Goal: Entertainment & Leisure: Consume media (video, audio)

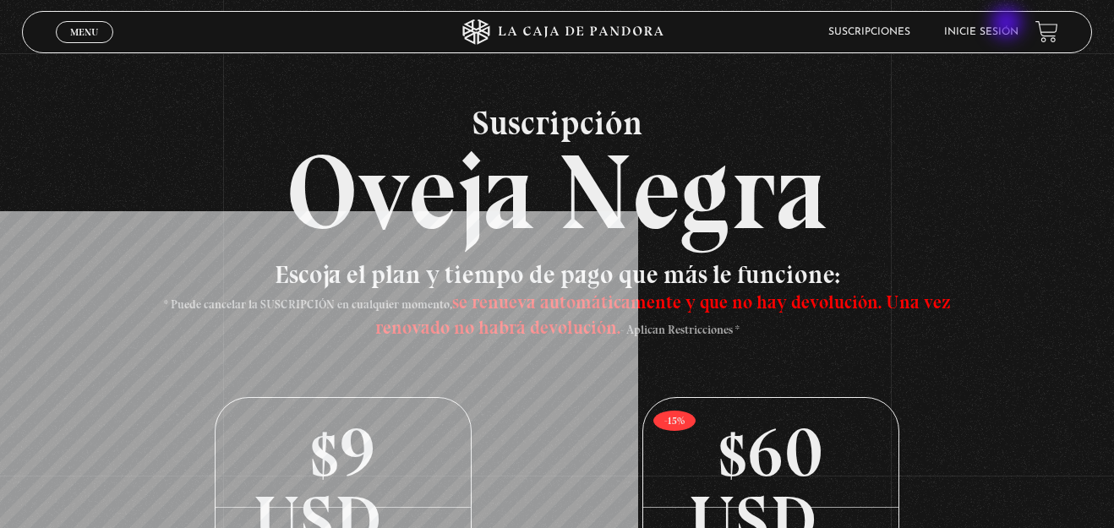
click at [1008, 25] on li "Inicie sesión" at bounding box center [981, 32] width 74 height 26
click at [993, 35] on link "Inicie sesión" at bounding box center [981, 32] width 74 height 10
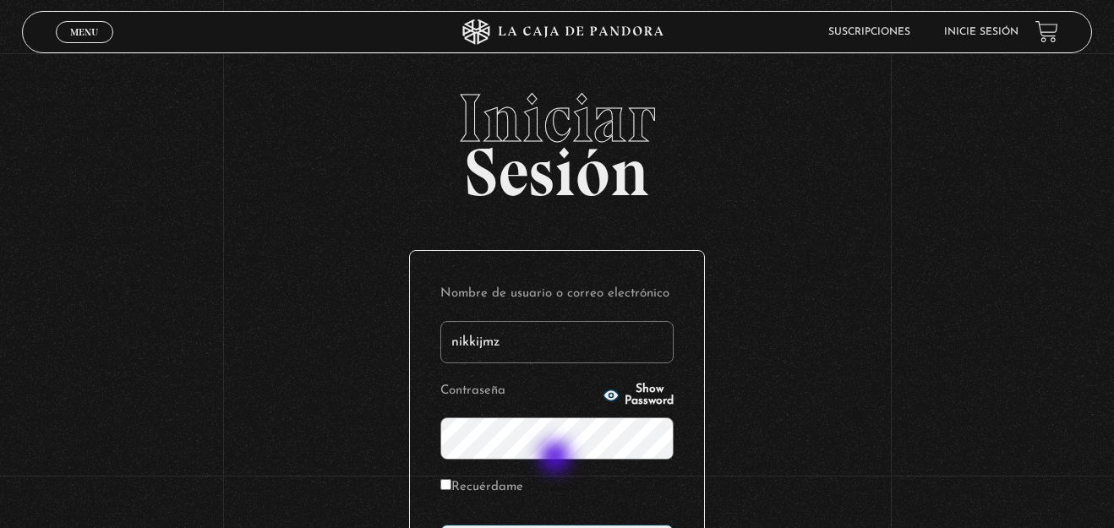
type input "nikkijmz"
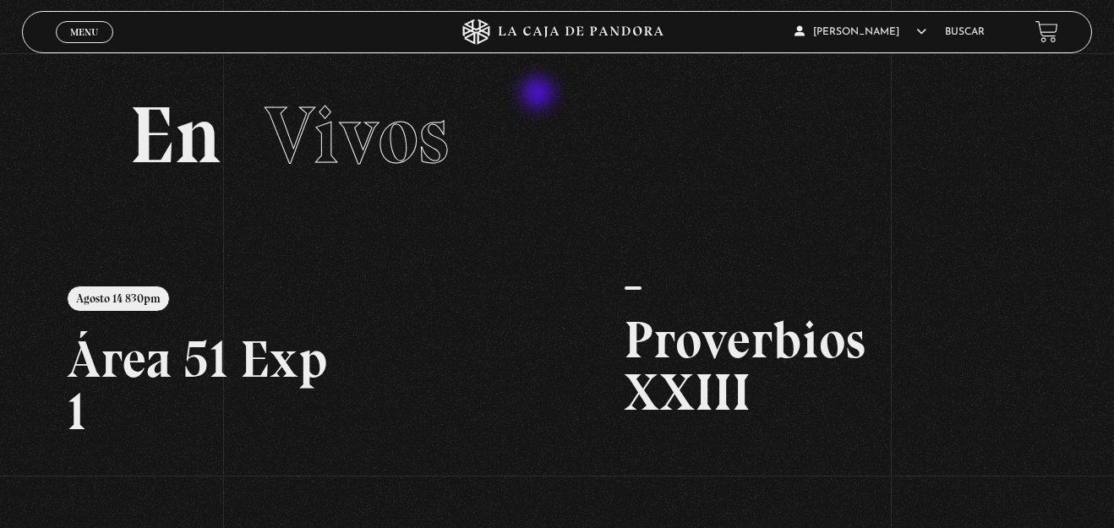
scroll to position [413, 0]
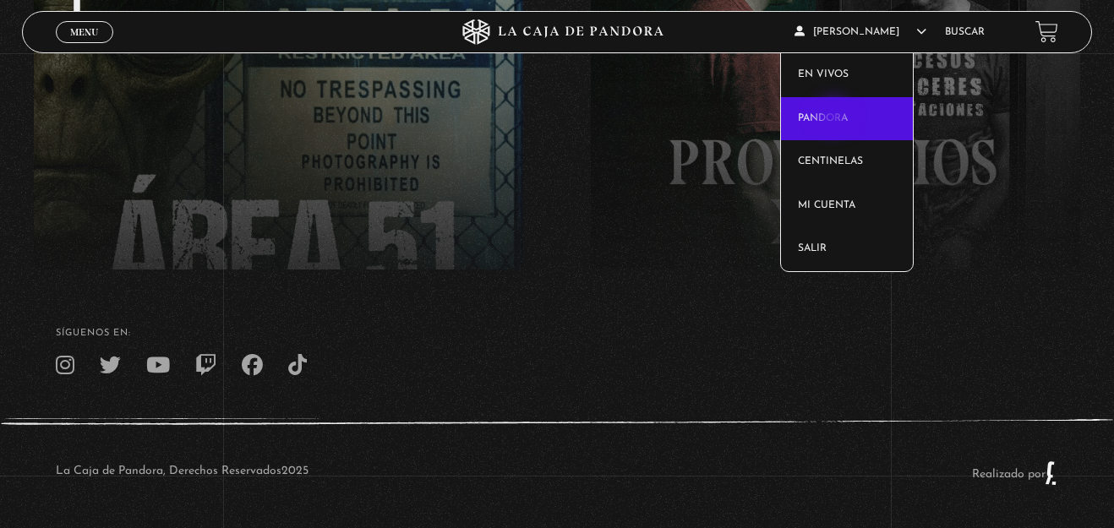
click at [835, 117] on link "Pandora" at bounding box center [847, 119] width 132 height 44
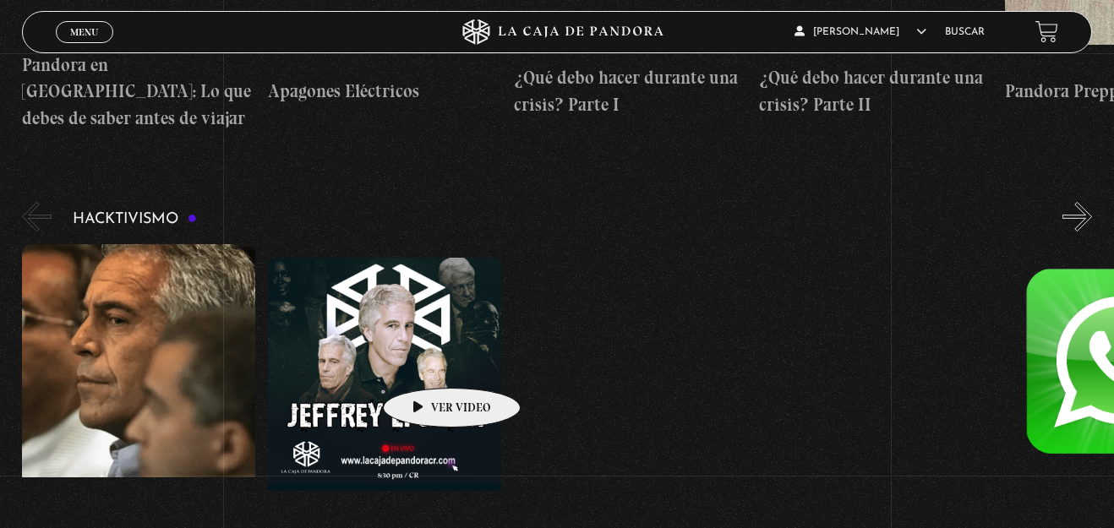
scroll to position [5085, 0]
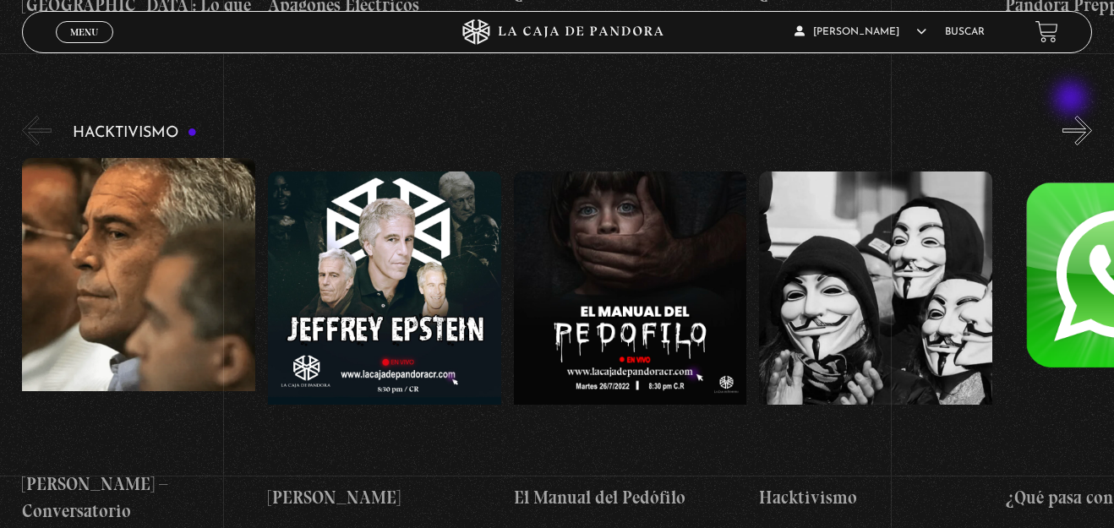
click at [1079, 116] on button "»" at bounding box center [1077, 131] width 30 height 30
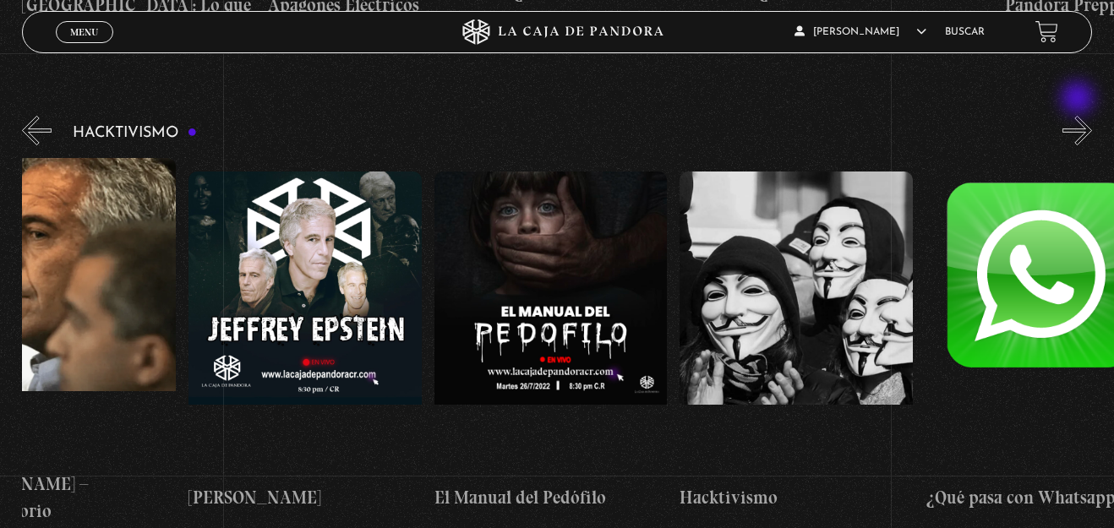
scroll to position [0, 123]
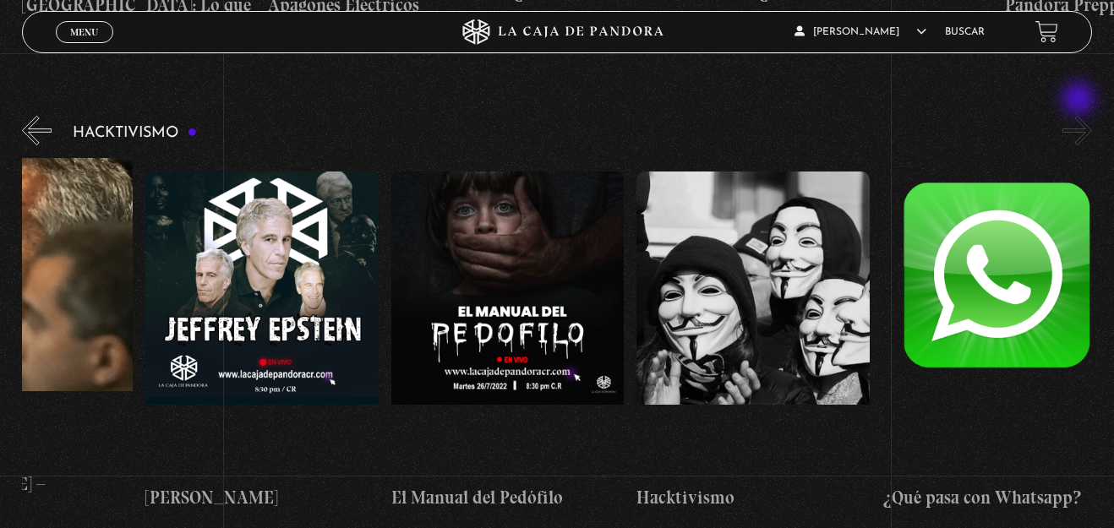
click at [1080, 116] on button "»" at bounding box center [1077, 131] width 30 height 30
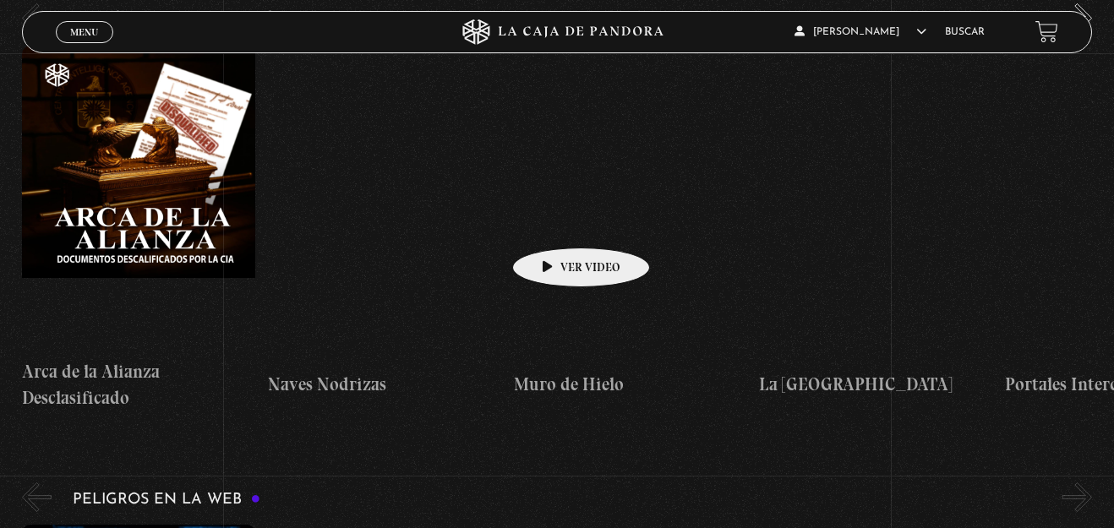
scroll to position [3706, 0]
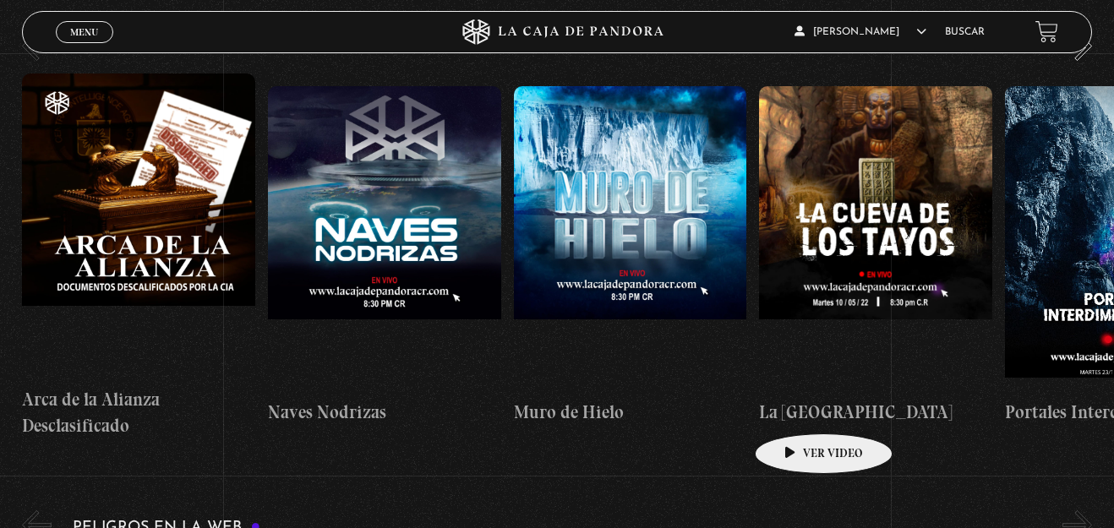
click at [797, 408] on h4 "La Cueva de los Tayos" at bounding box center [875, 412] width 233 height 27
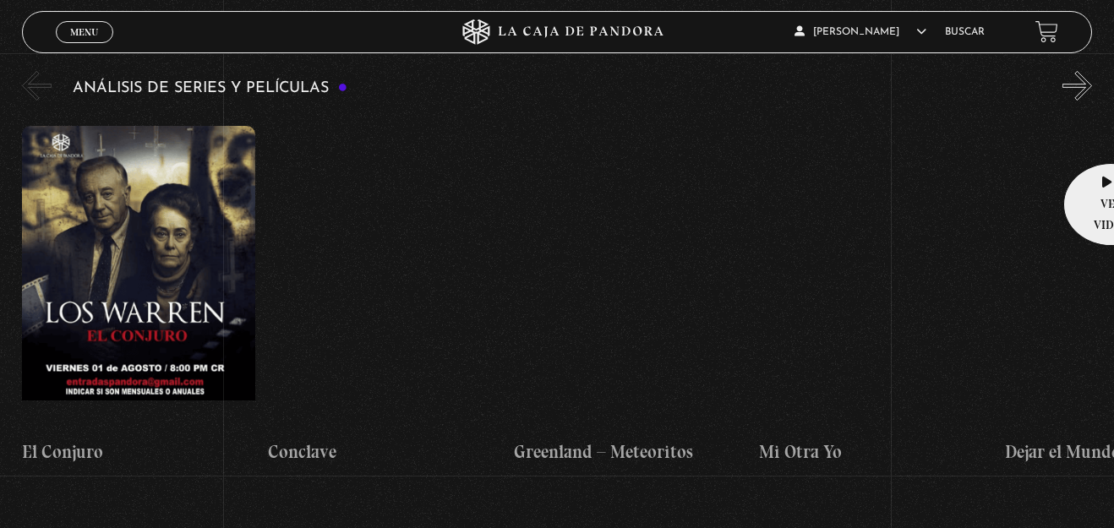
scroll to position [3103, 0]
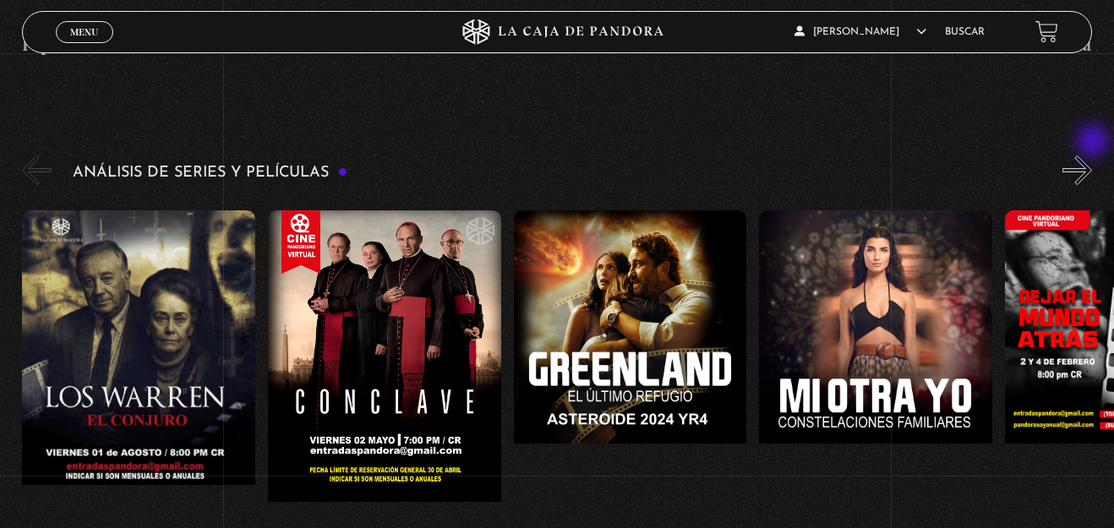
click at [1092, 155] on button "»" at bounding box center [1077, 170] width 30 height 30
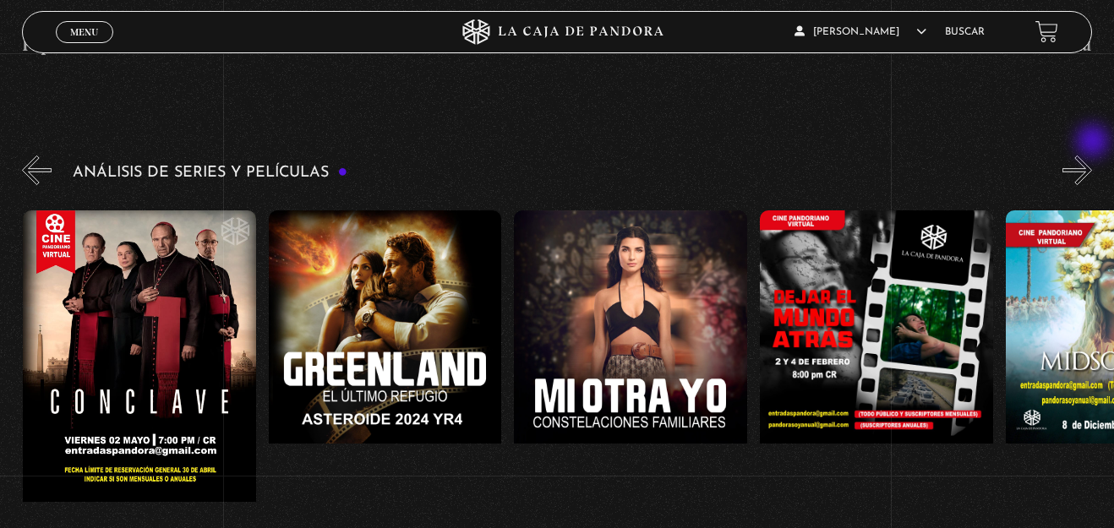
click at [1092, 155] on button "»" at bounding box center [1077, 170] width 30 height 30
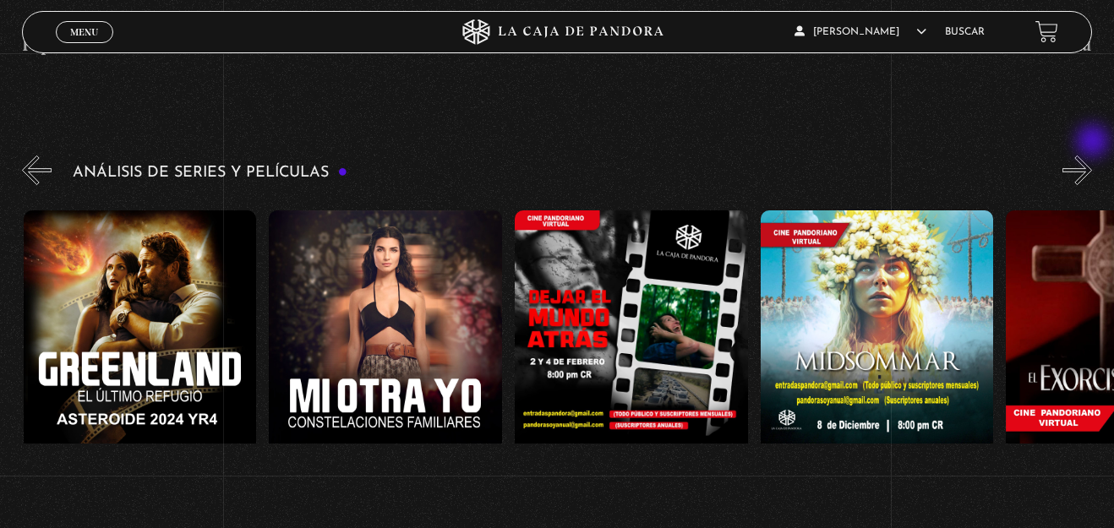
scroll to position [0, 491]
click at [1092, 155] on button "»" at bounding box center [1077, 170] width 30 height 30
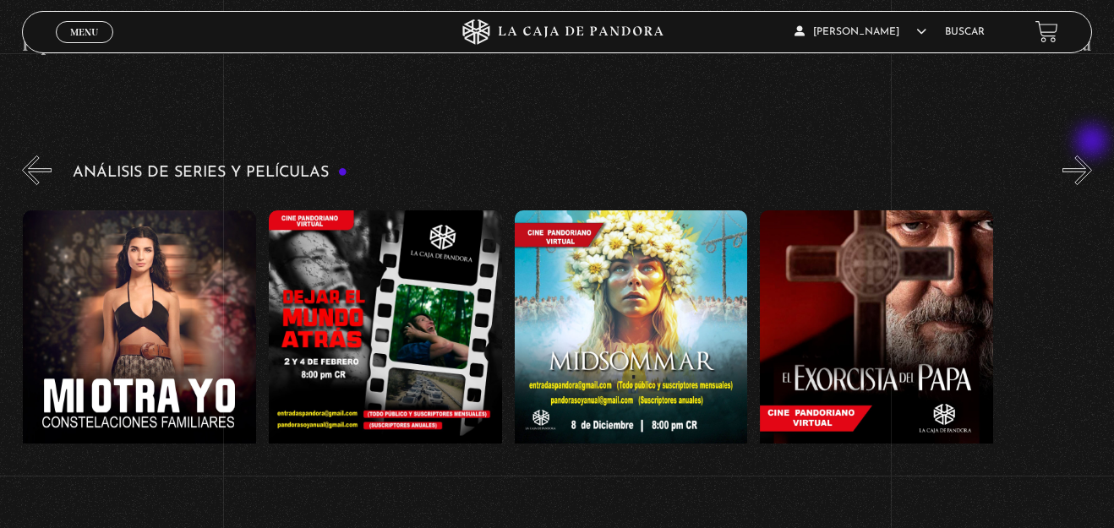
scroll to position [0, 737]
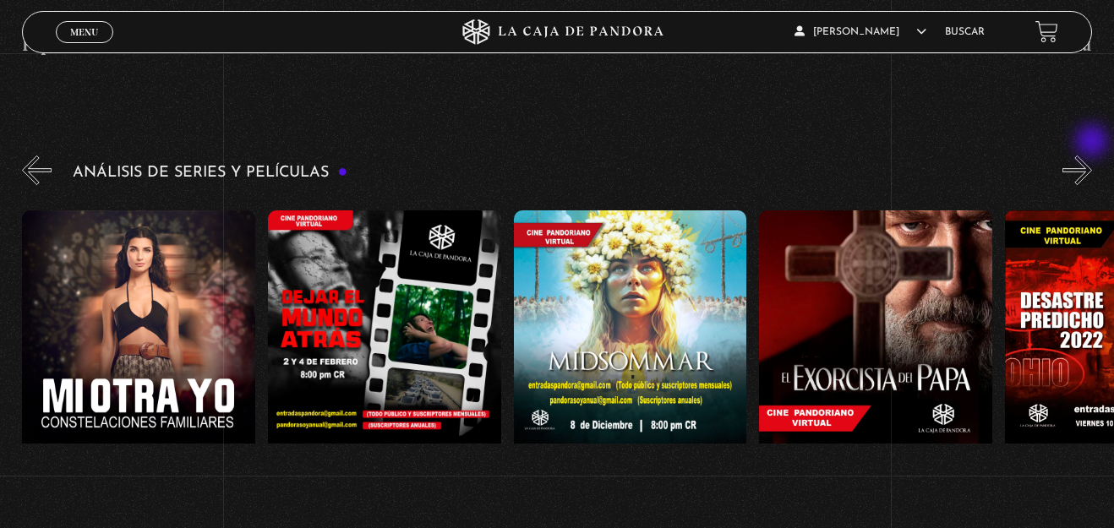
click at [1092, 155] on button "»" at bounding box center [1077, 170] width 30 height 30
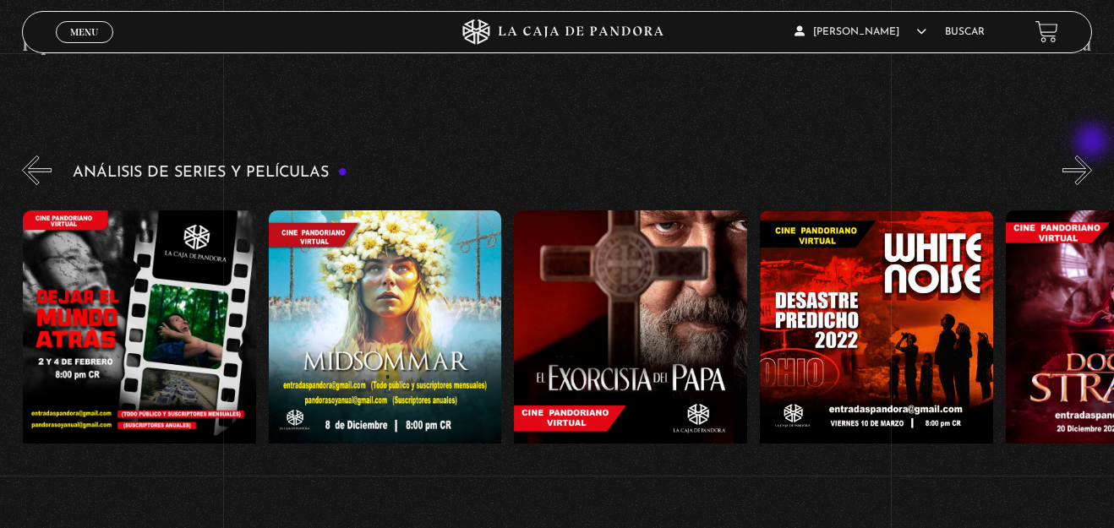
scroll to position [0, 983]
click at [1092, 155] on button "»" at bounding box center [1077, 170] width 30 height 30
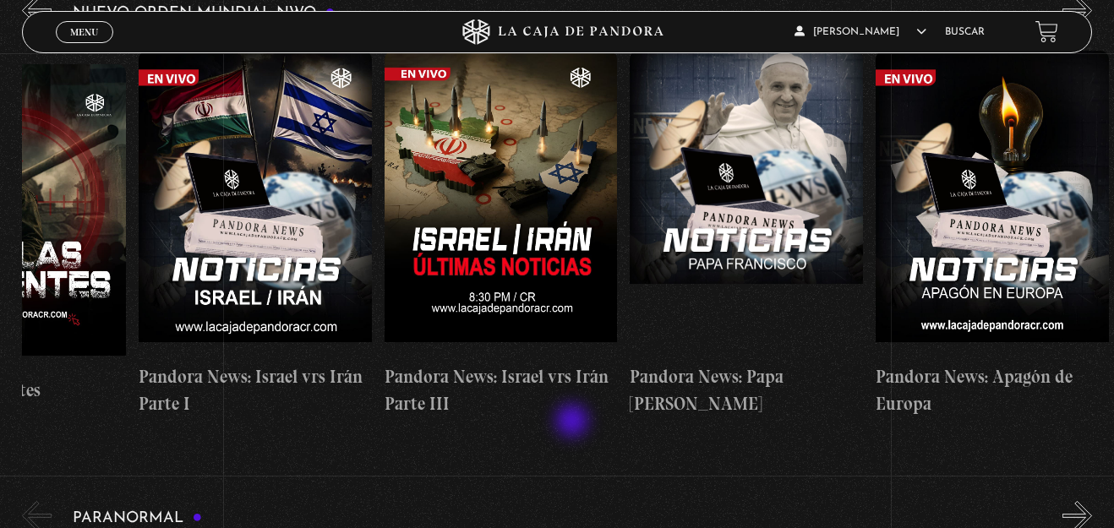
scroll to position [0, 0]
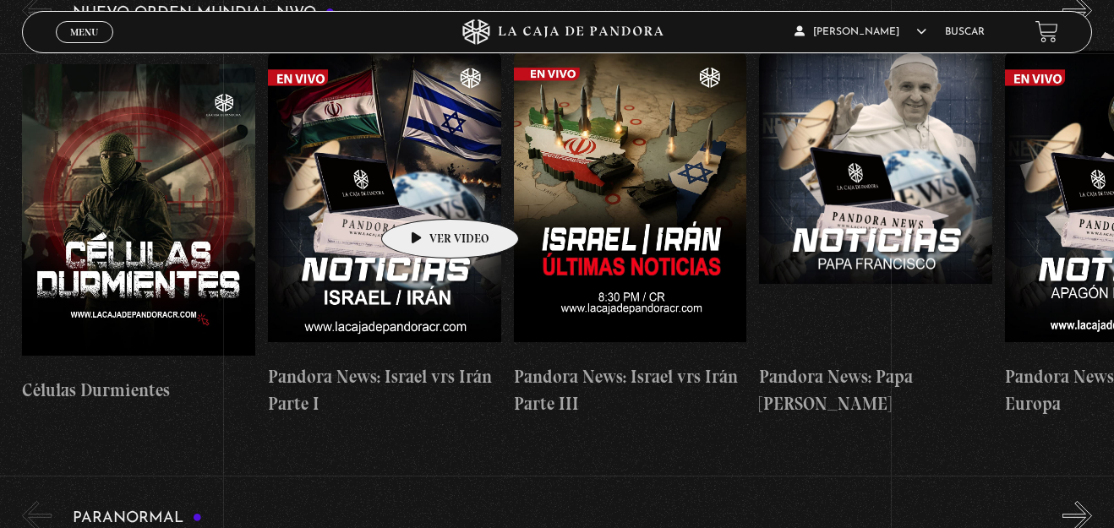
click at [423, 194] on figure at bounding box center [384, 203] width 233 height 304
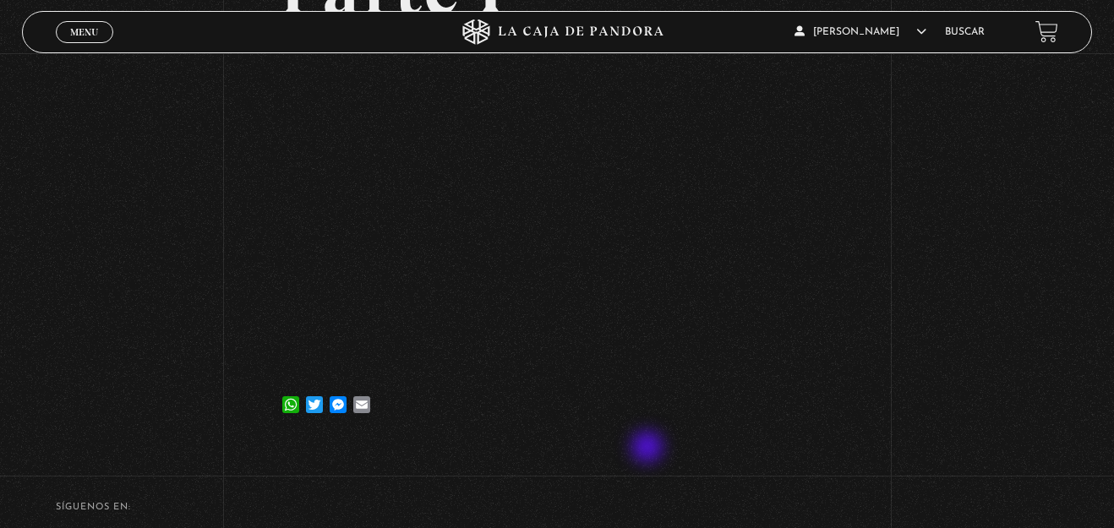
scroll to position [259, 0]
